Goal: Task Accomplishment & Management: Use online tool/utility

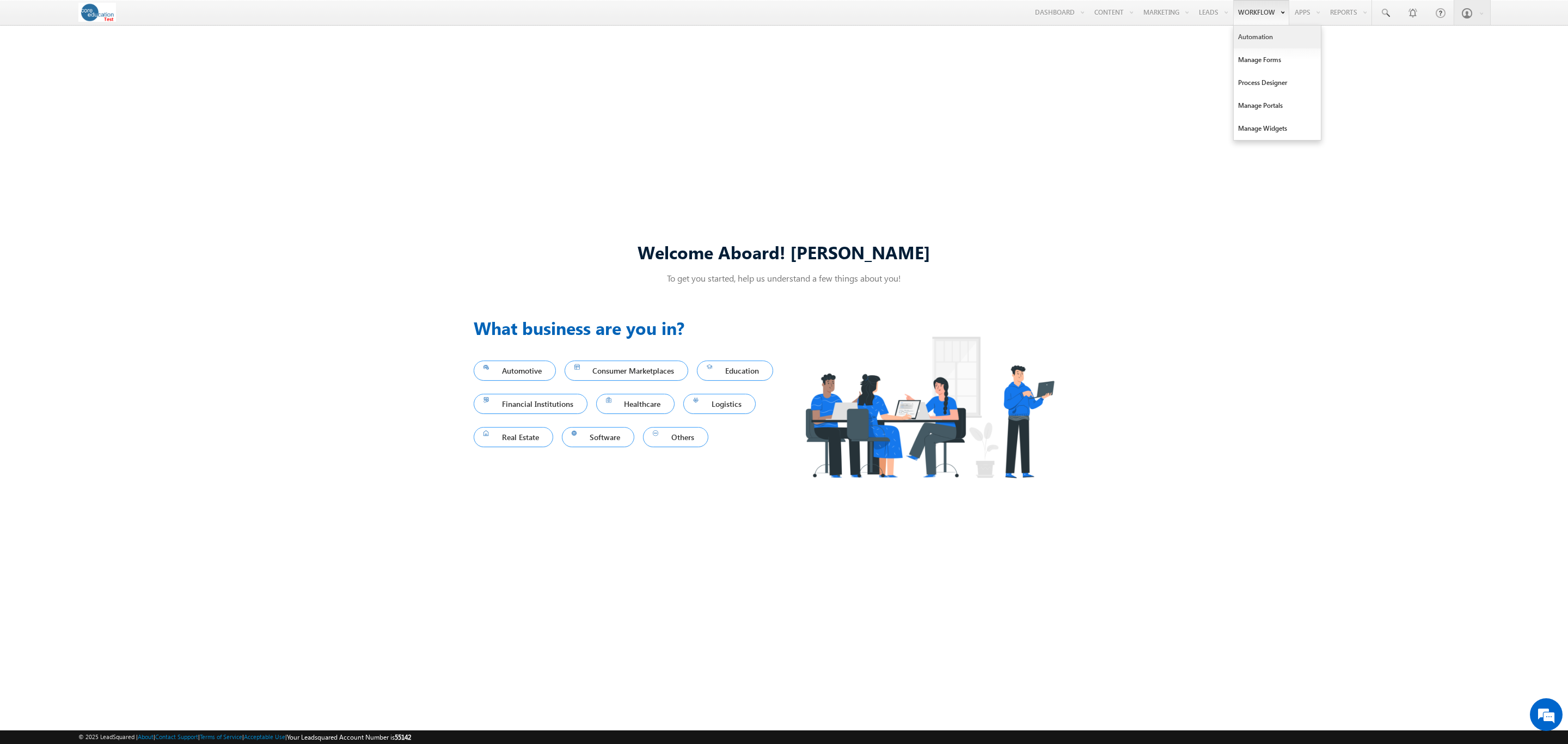
click at [1253, 31] on link "Automation" at bounding box center [1277, 37] width 87 height 23
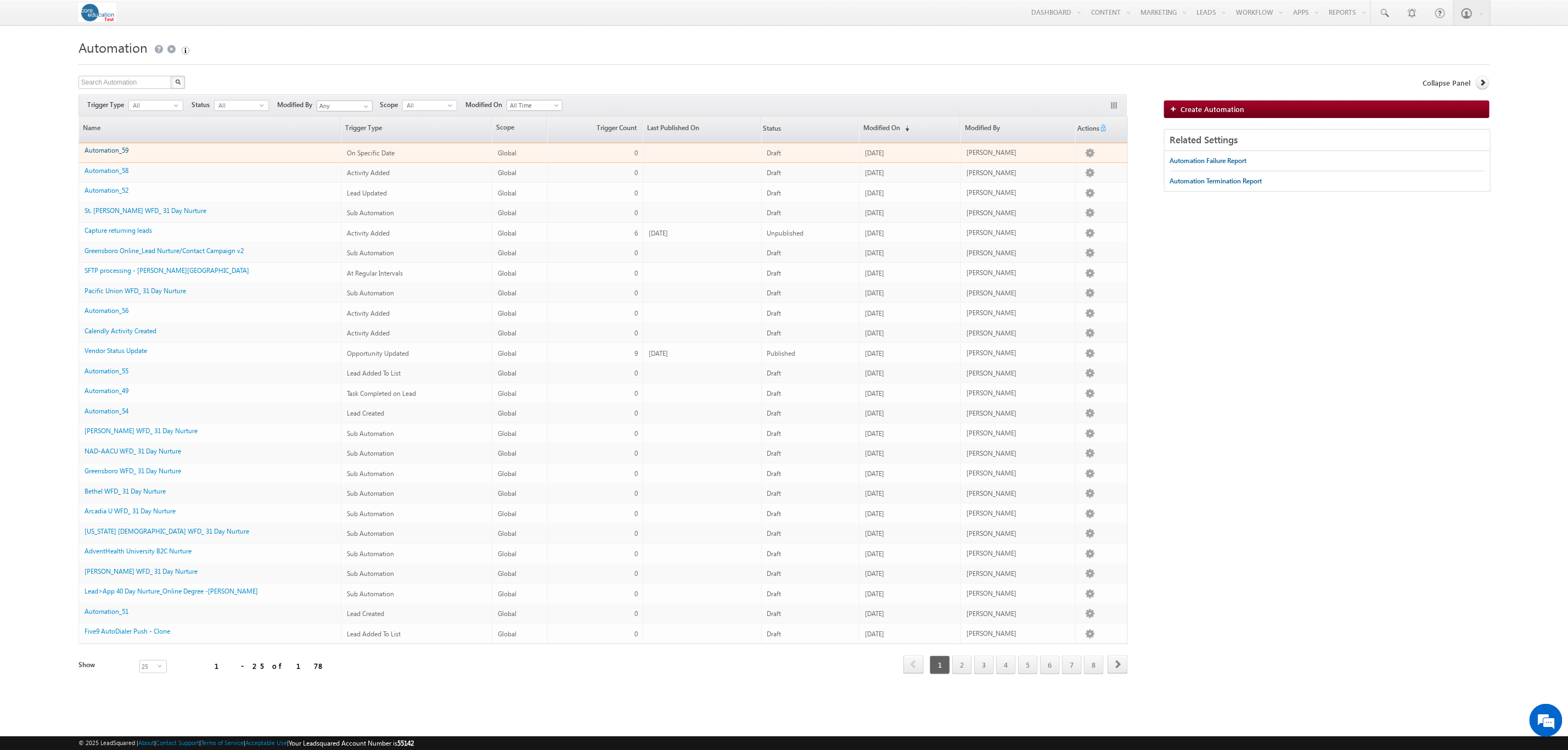
click at [122, 154] on link "Automation_59" at bounding box center [107, 150] width 44 height 8
